Goal: Information Seeking & Learning: Learn about a topic

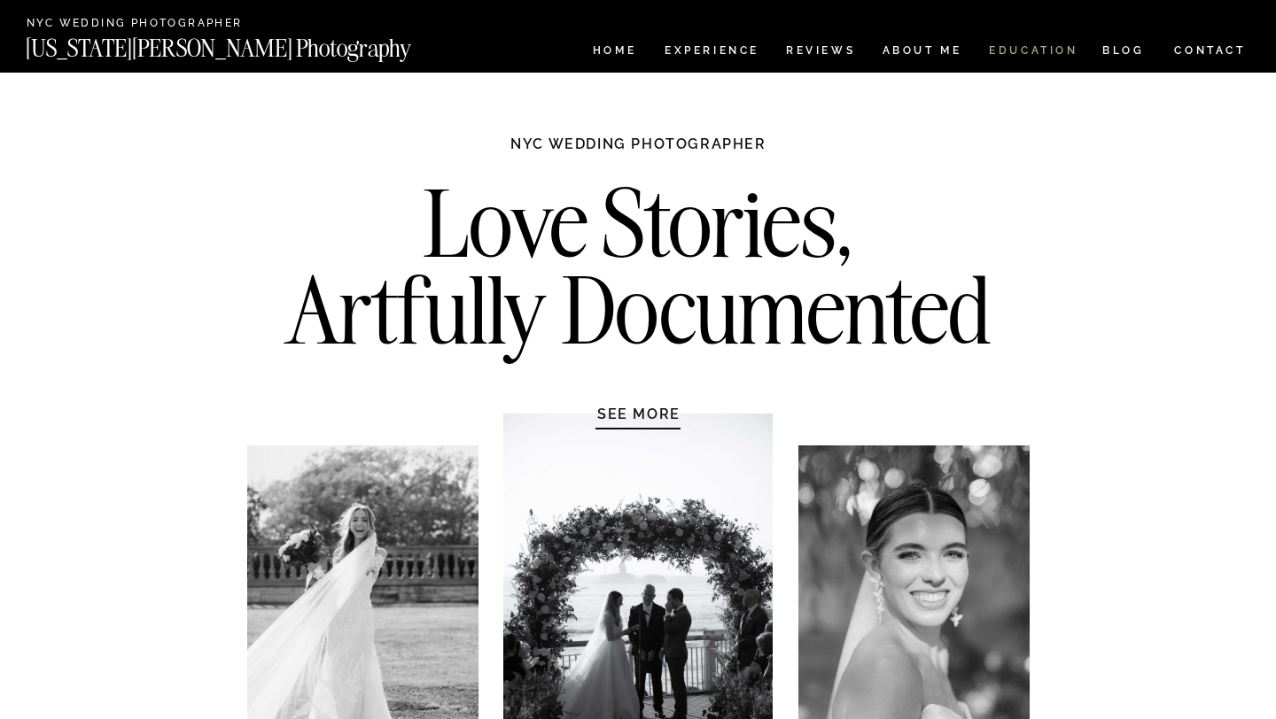
click at [1034, 49] on nav "EDUCATION" at bounding box center [1033, 52] width 93 height 15
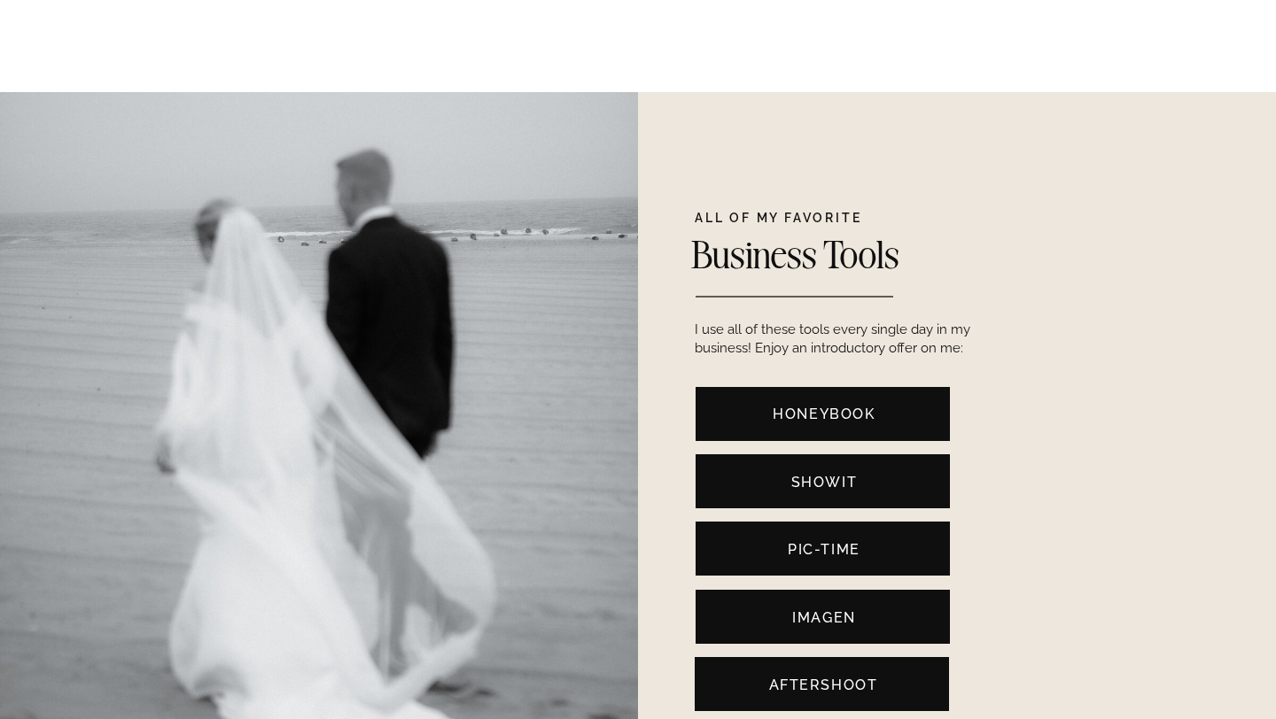
scroll to position [3536, 0]
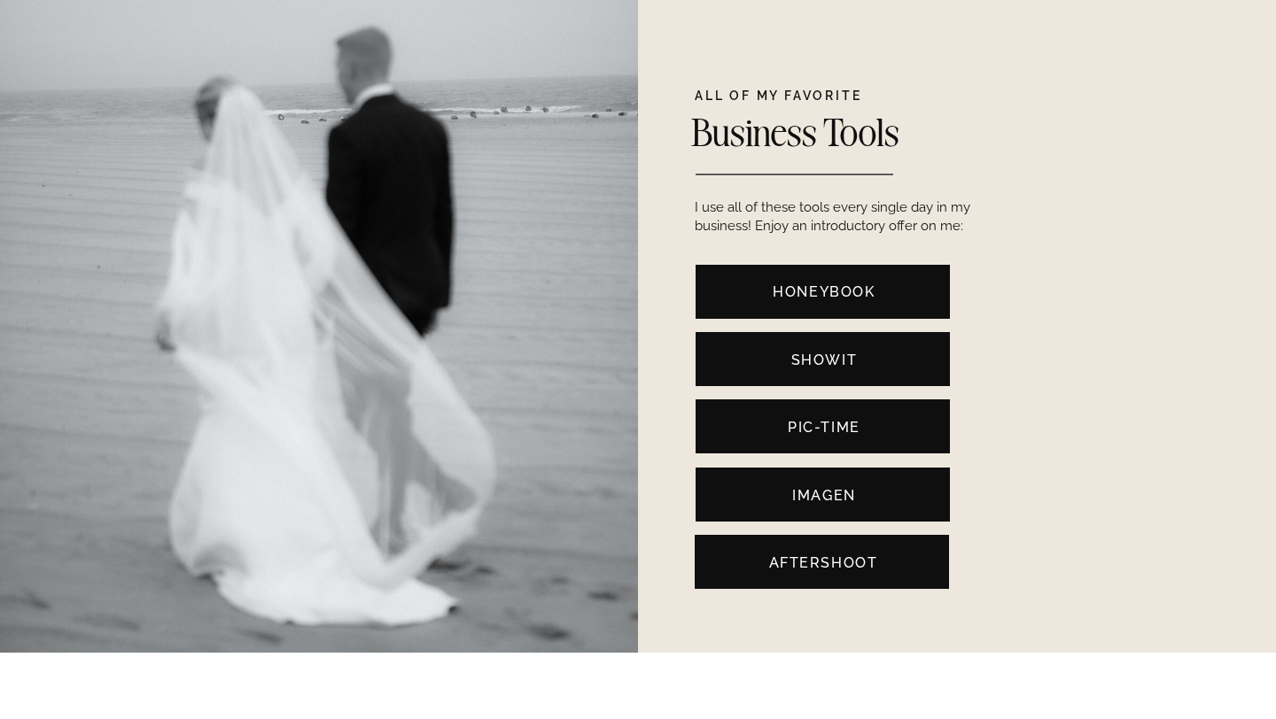
click at [816, 355] on nav "ShowIt" at bounding box center [824, 359] width 229 height 19
click at [860, 481] on div at bounding box center [822, 495] width 254 height 54
click at [888, 427] on nav "Pic-Time" at bounding box center [824, 426] width 229 height 19
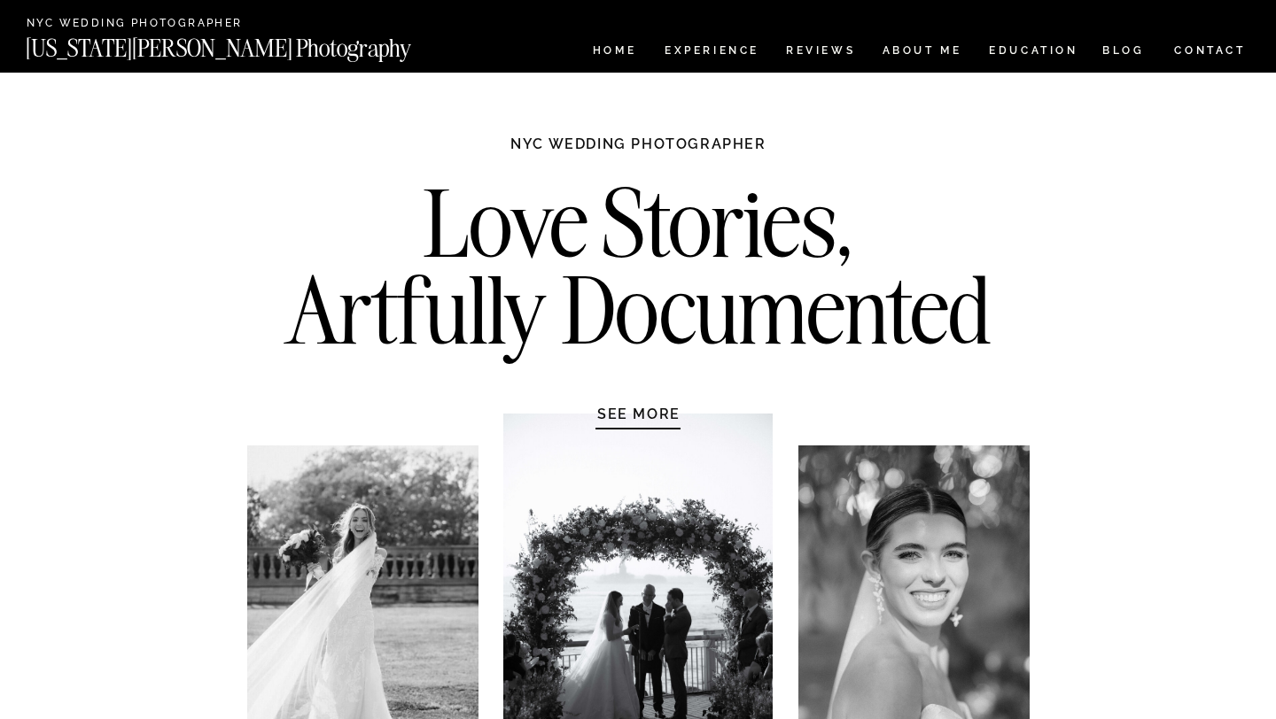
click at [654, 411] on h1 "SEE MORE" at bounding box center [639, 414] width 168 height 18
